Goal: Feedback & Contribution: Contribute content

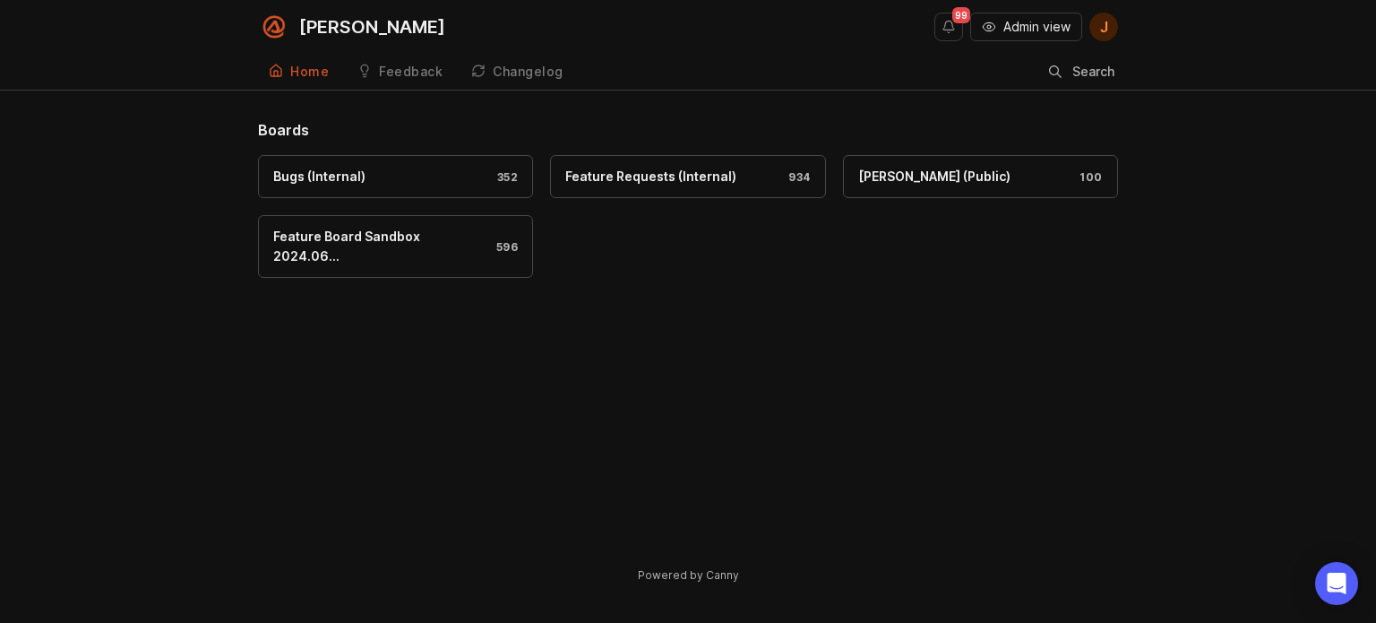
click at [1064, 31] on span "Admin view" at bounding box center [1036, 27] width 67 height 18
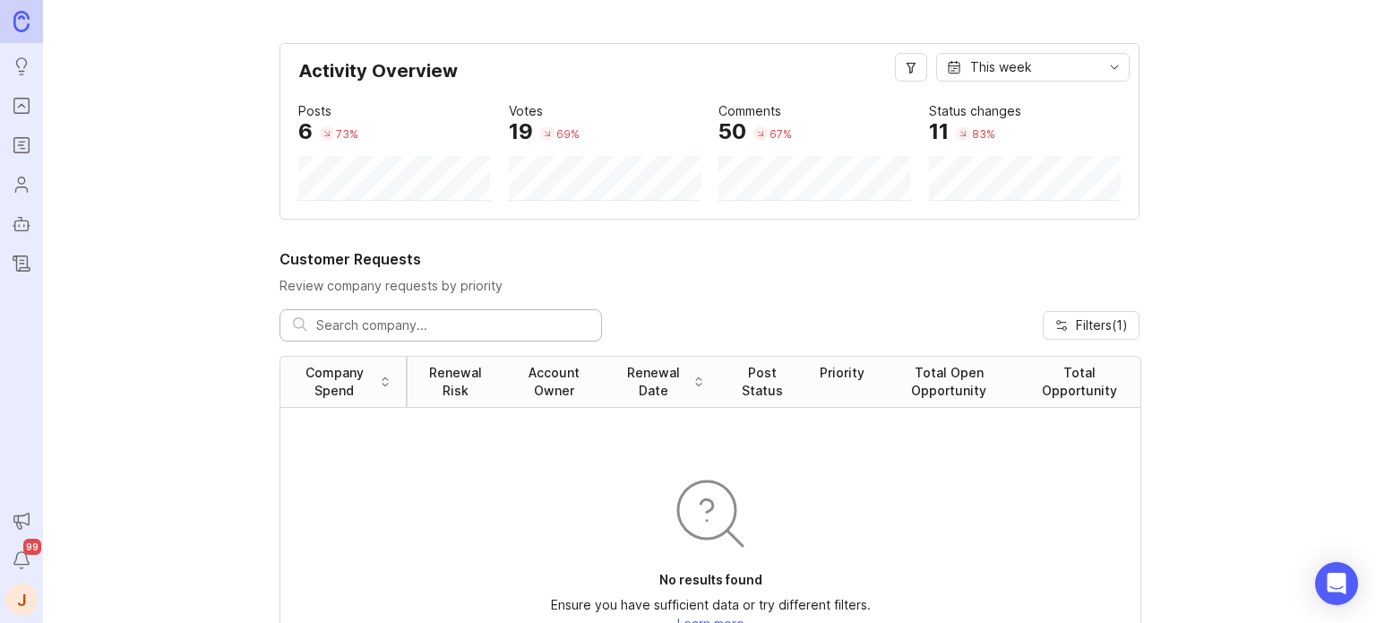
click at [10, 555] on button "Notifications" at bounding box center [21, 560] width 32 height 32
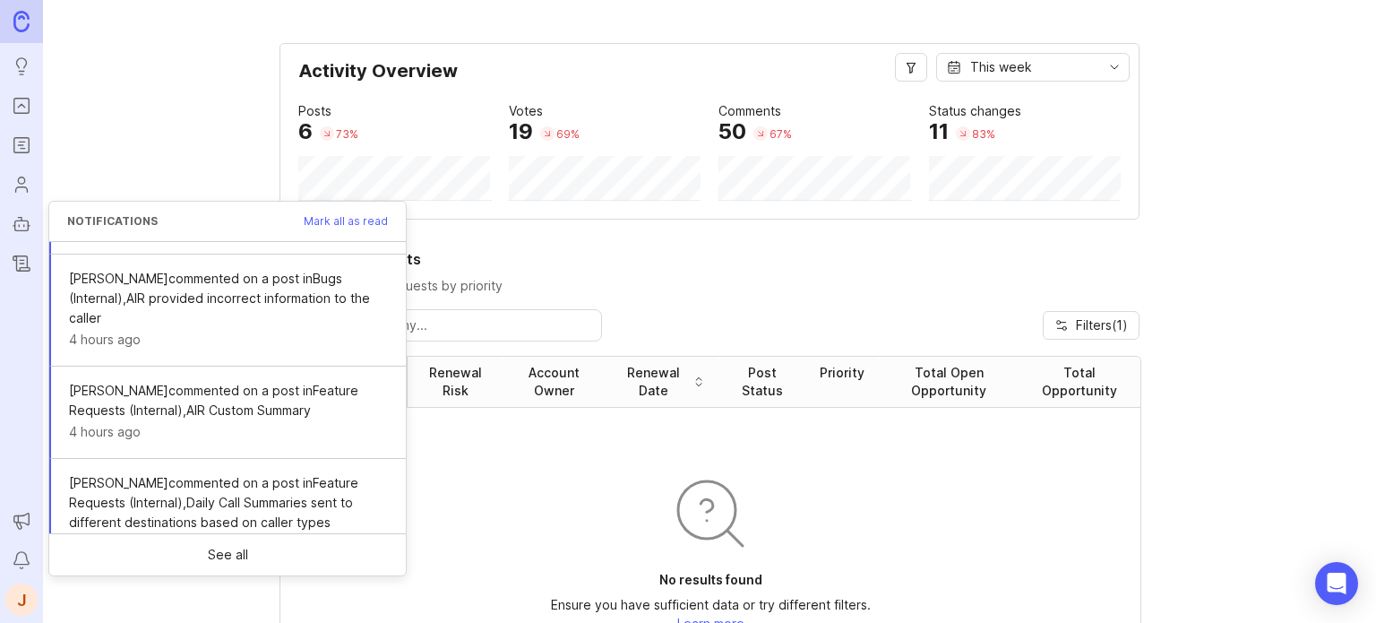
scroll to position [668, 0]
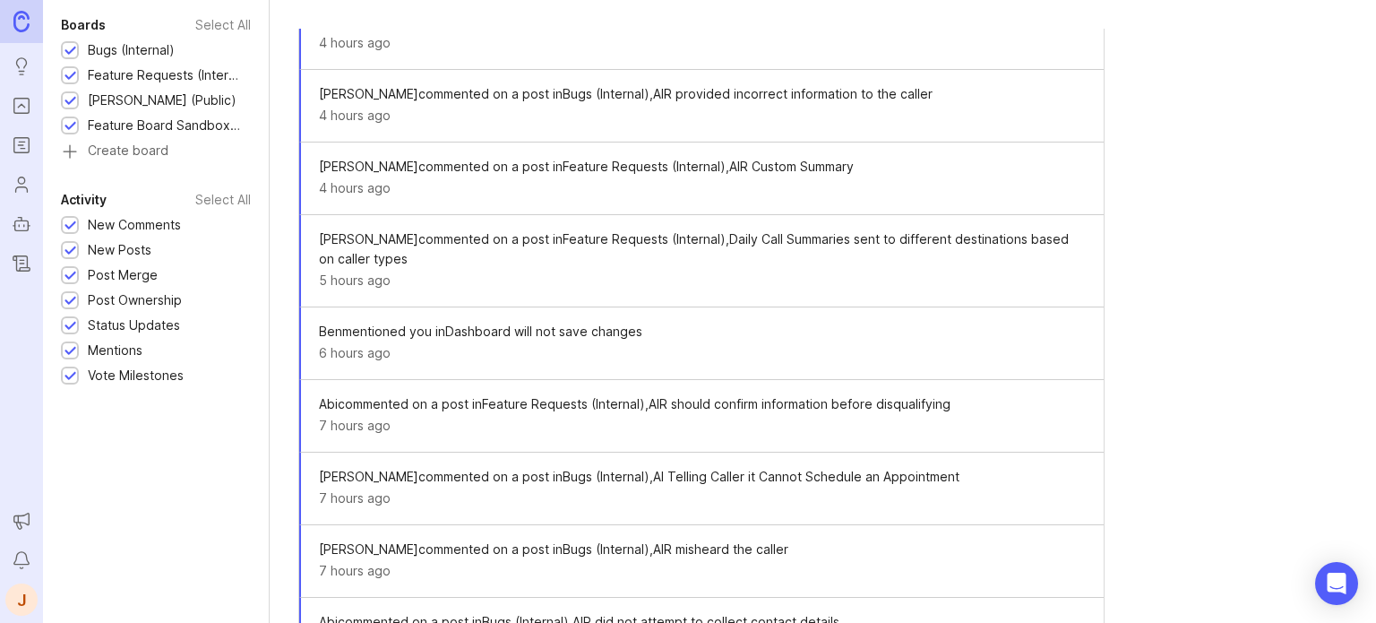
scroll to position [520, 0]
click at [597, 322] on span "[PERSON_NAME] mentioned you in Dashboard will not save changes" at bounding box center [702, 330] width 767 height 20
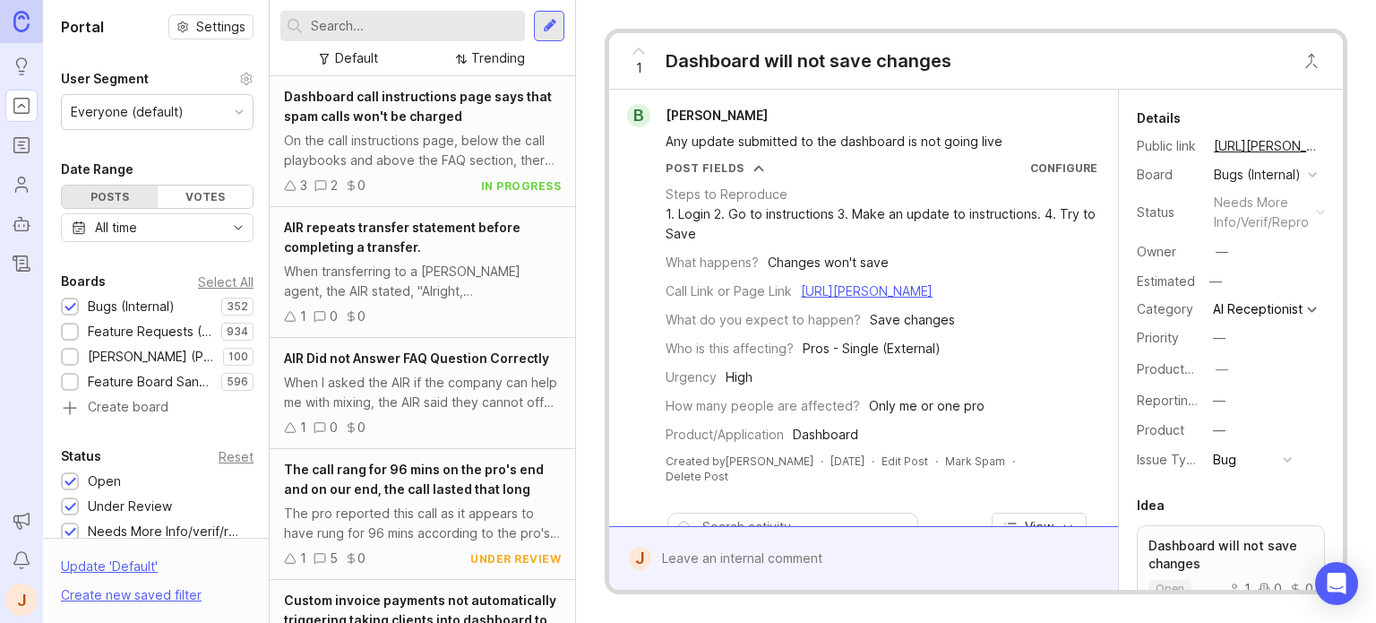
click at [15, 114] on rect "Portal" at bounding box center [21, 106] width 15 height 15
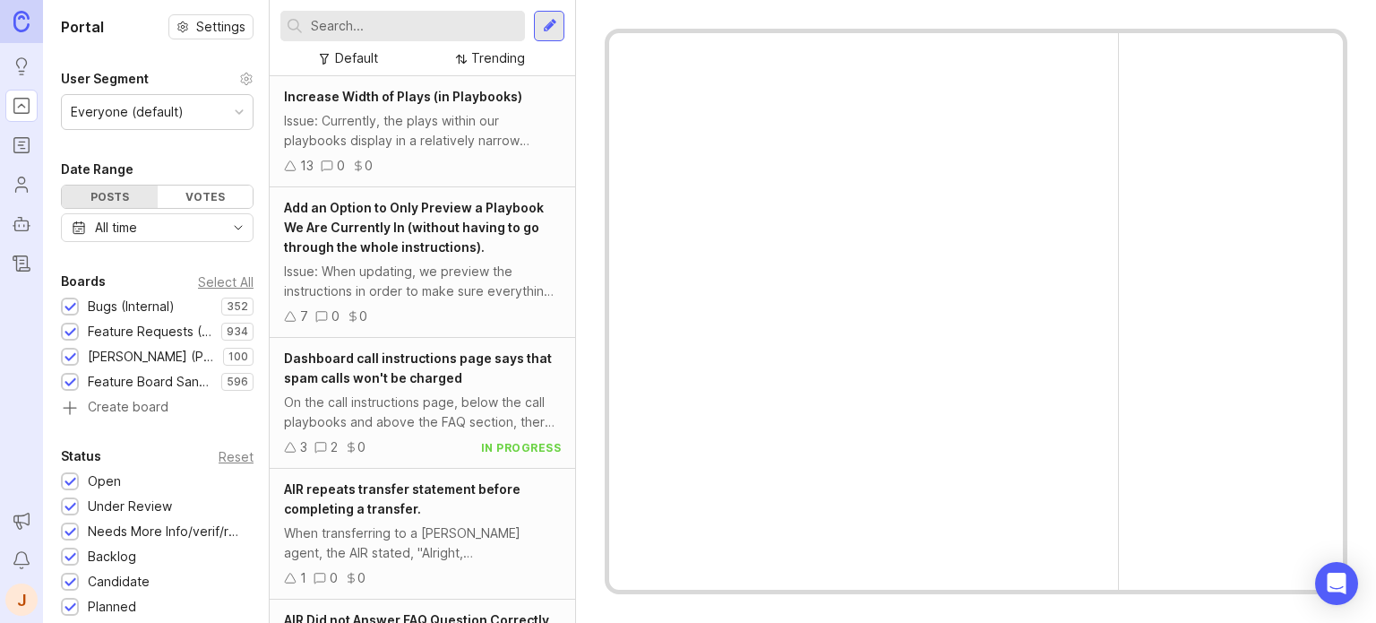
click at [438, 39] on div at bounding box center [402, 26] width 245 height 30
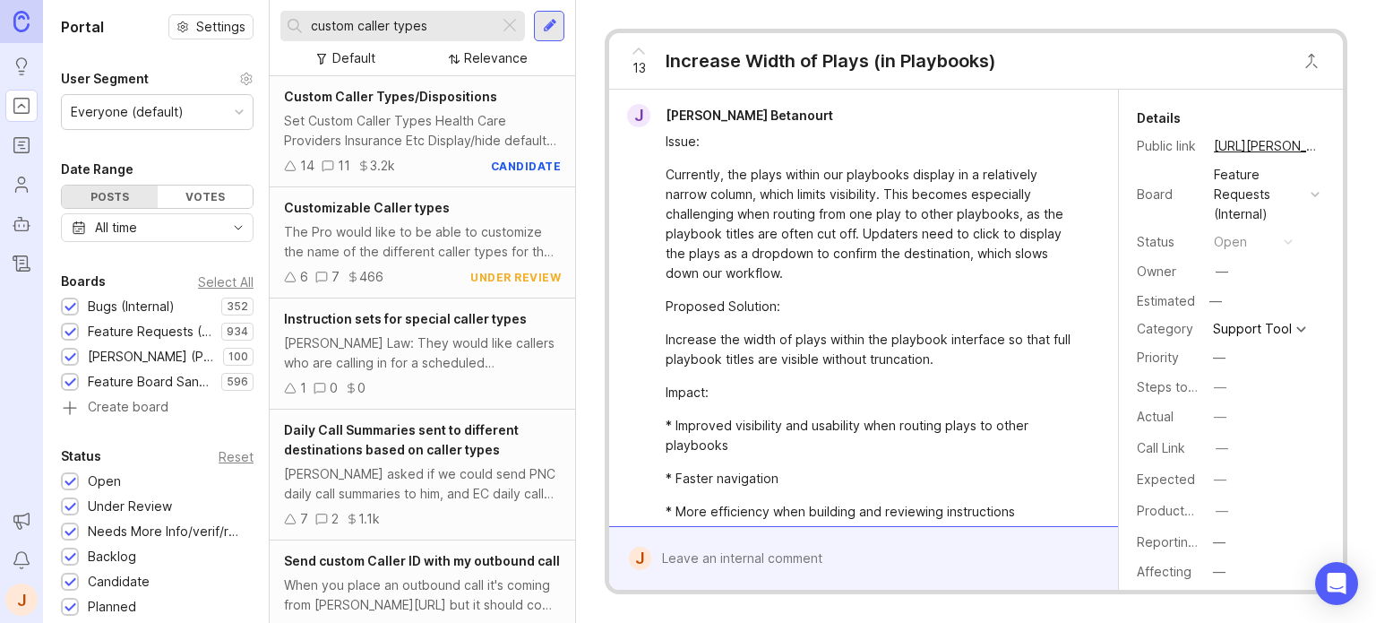
type input "custom caller types"
click at [409, 114] on div "Set Custom Caller Types Health Care Providers Insurance Etc Display/hide defaul…" at bounding box center [422, 130] width 277 height 39
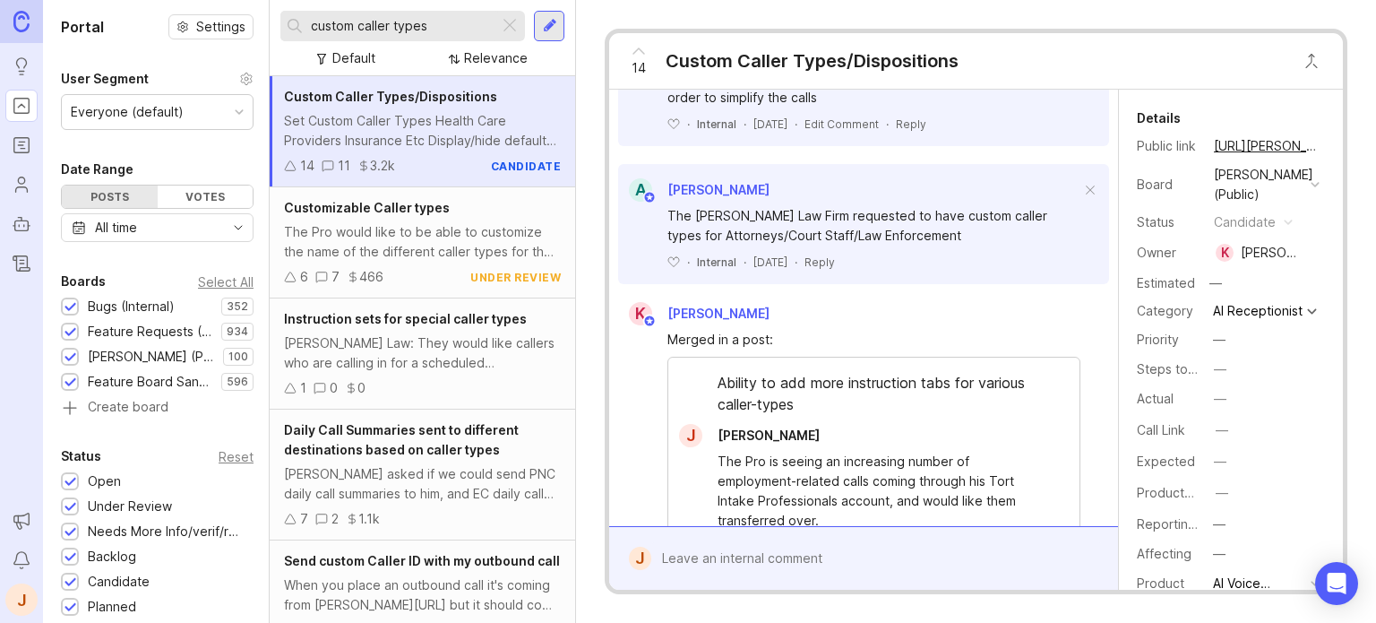
scroll to position [537, 0]
click at [785, 555] on div at bounding box center [876, 558] width 451 height 34
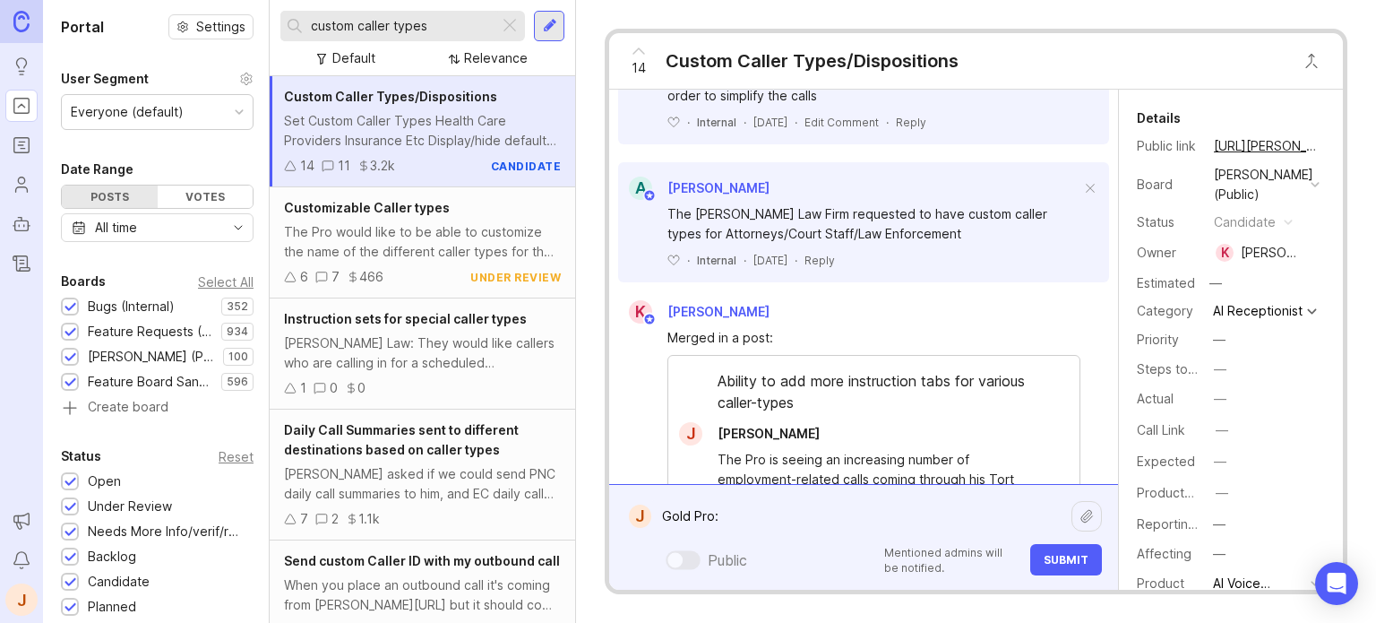
paste textarea "New Sleep Test"
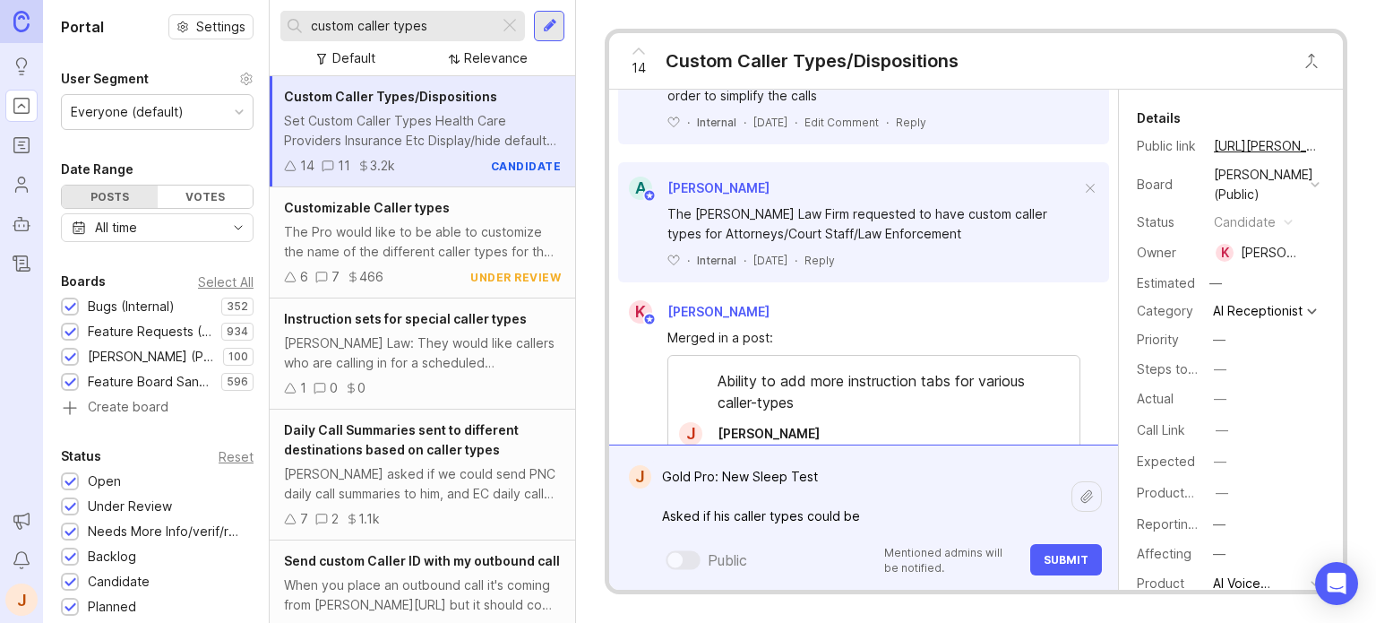
click at [881, 522] on textarea "Gold Pro: New Sleep Test Asked if his caller types could be" at bounding box center [861, 496] width 420 height 73
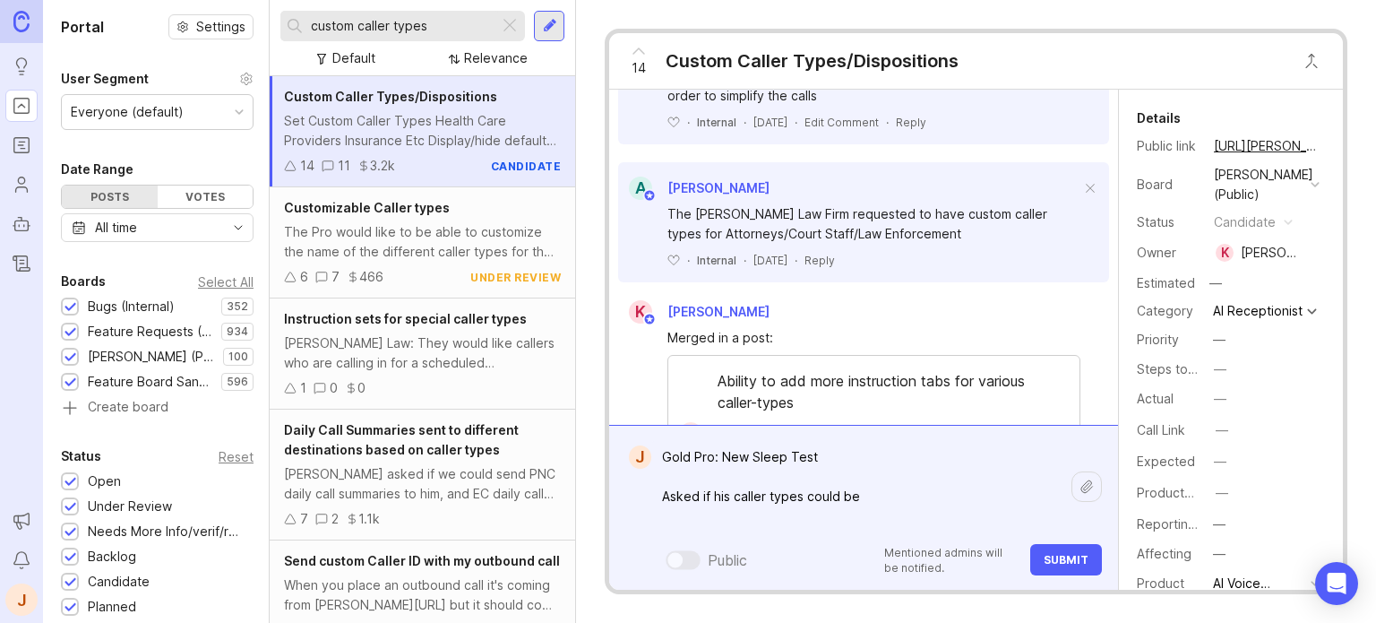
paste textarea "Group A: Parents / Caregivers (Potential Clients)"
click at [975, 514] on textarea "Gold Pro: New Sleep Test Asked if his caller types could be Group A: Parents / …" at bounding box center [861, 486] width 420 height 93
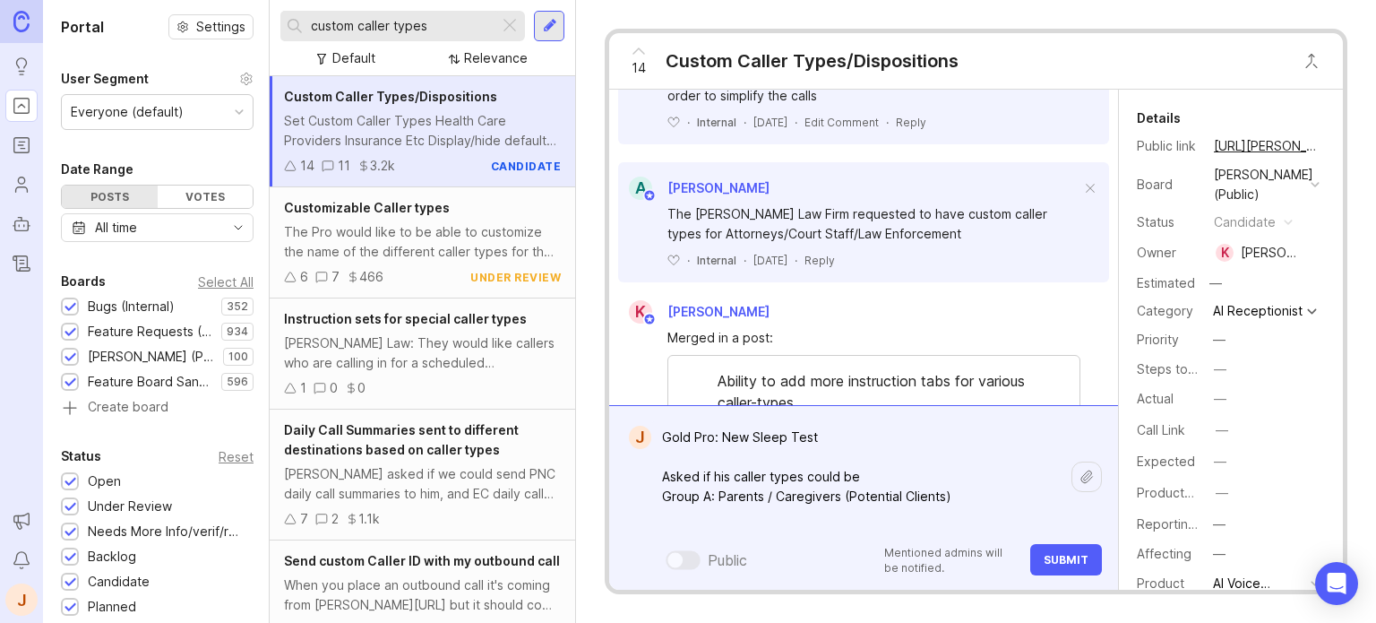
paste textarea "Group B: Health Professionals / Researchers"
click at [956, 518] on textarea "Gold Pro: New Sleep Test Asked if his caller types could be Group A: Parents / …" at bounding box center [861, 476] width 420 height 113
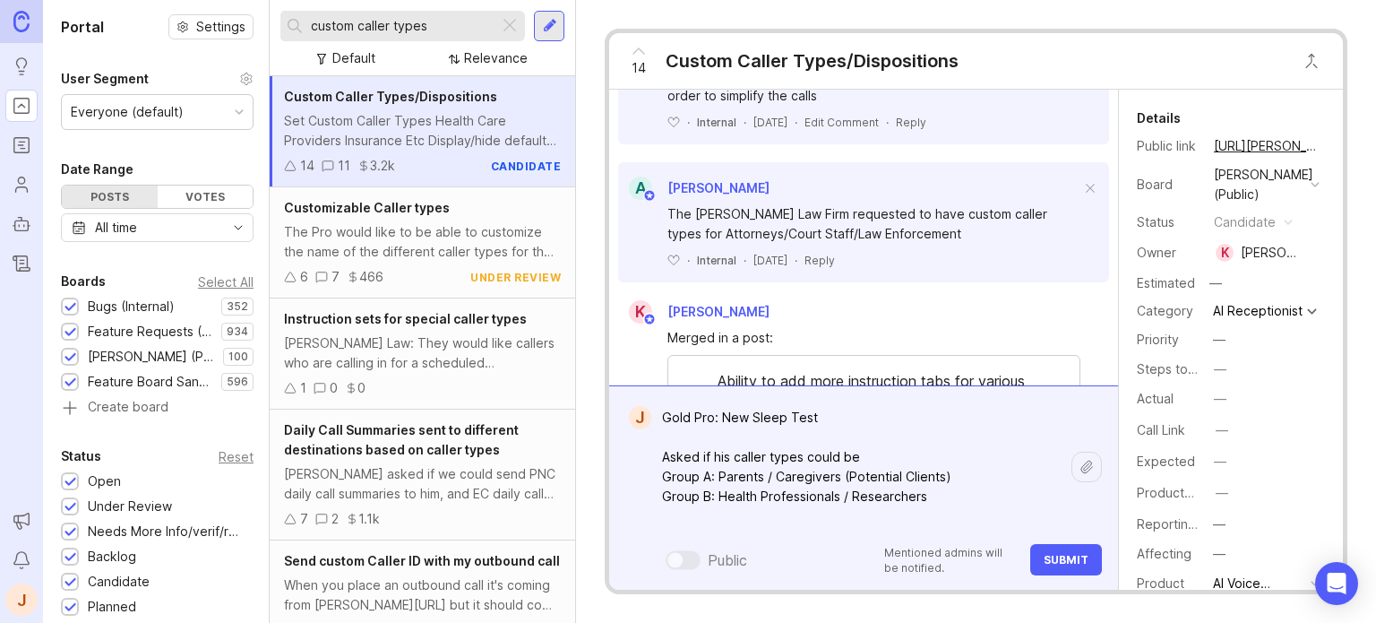
paste textarea "Group C: Vendors / Technology Partners"
type textarea "Gold Pro: New Sleep Test Asked if his caller types could be Group A: Parents / …"
click at [1062, 565] on span "Submit" at bounding box center [1066, 559] width 45 height 13
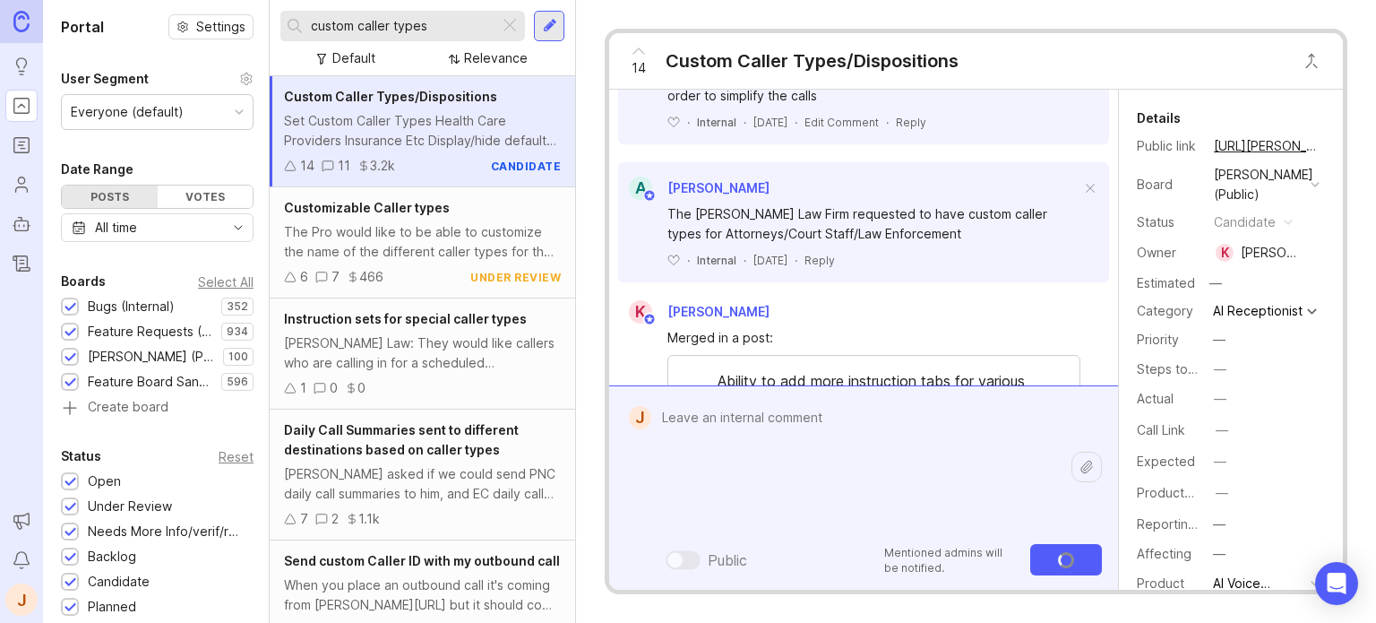
scroll to position [792, 0]
